Goal: Information Seeking & Learning: Find specific fact

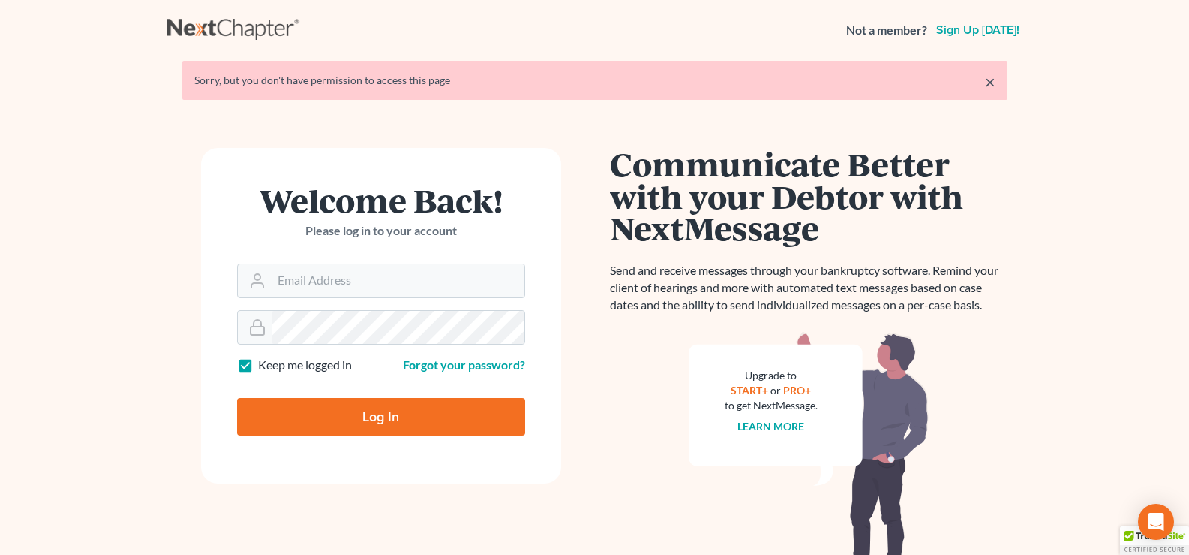
type input "[PERSON_NAME][EMAIL_ADDRESS][DOMAIN_NAME]"
click at [426, 407] on input "Log In" at bounding box center [381, 417] width 288 height 38
type input "Thinking..."
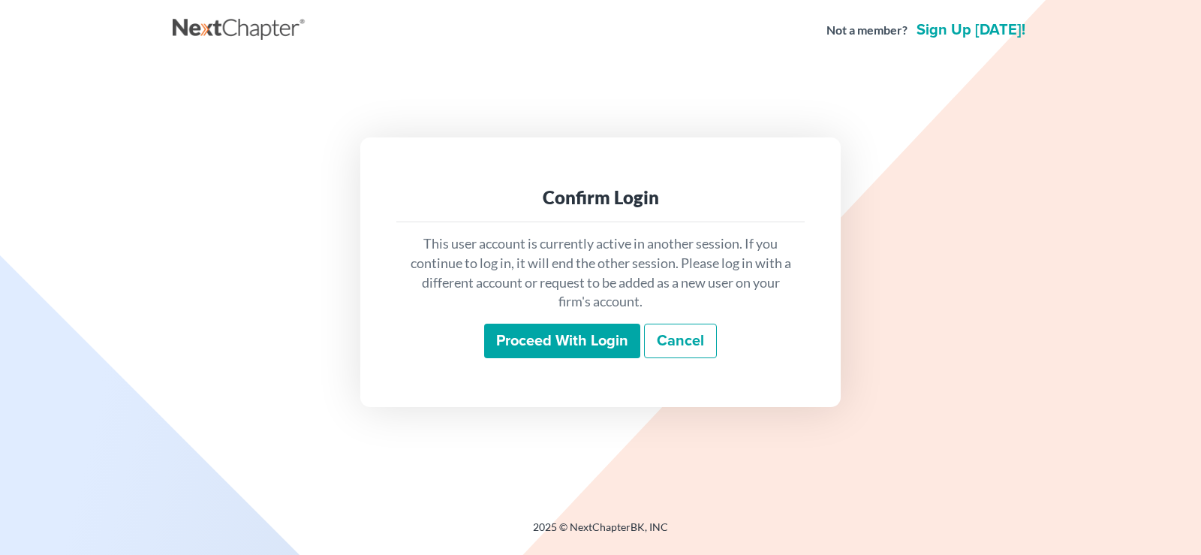
click at [578, 329] on input "Proceed with login" at bounding box center [562, 340] width 156 height 35
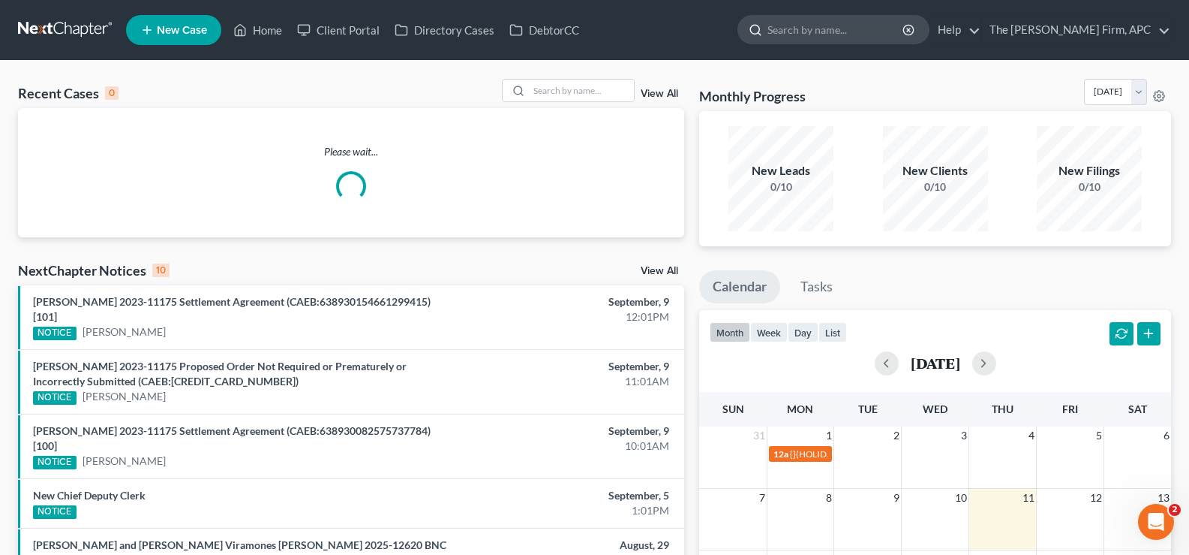
click at [892, 34] on input "search" at bounding box center [836, 30] width 137 height 28
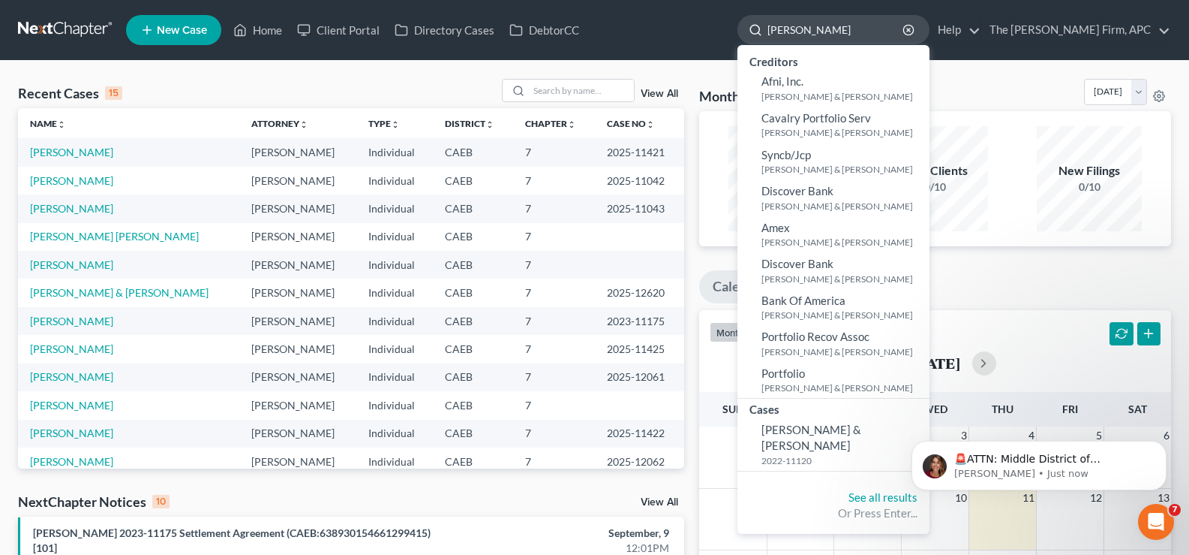
click at [885, 28] on input "Arellano" at bounding box center [836, 30] width 137 height 28
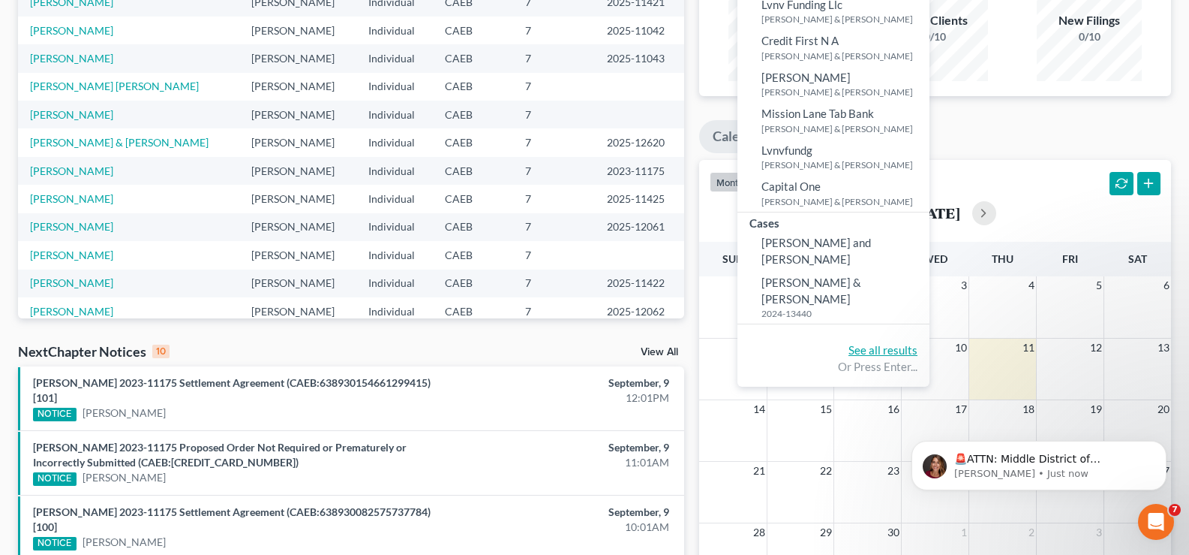
type input "Adrian"
click at [918, 343] on link "See all results" at bounding box center [883, 350] width 69 height 14
